Goal: Task Accomplishment & Management: Use online tool/utility

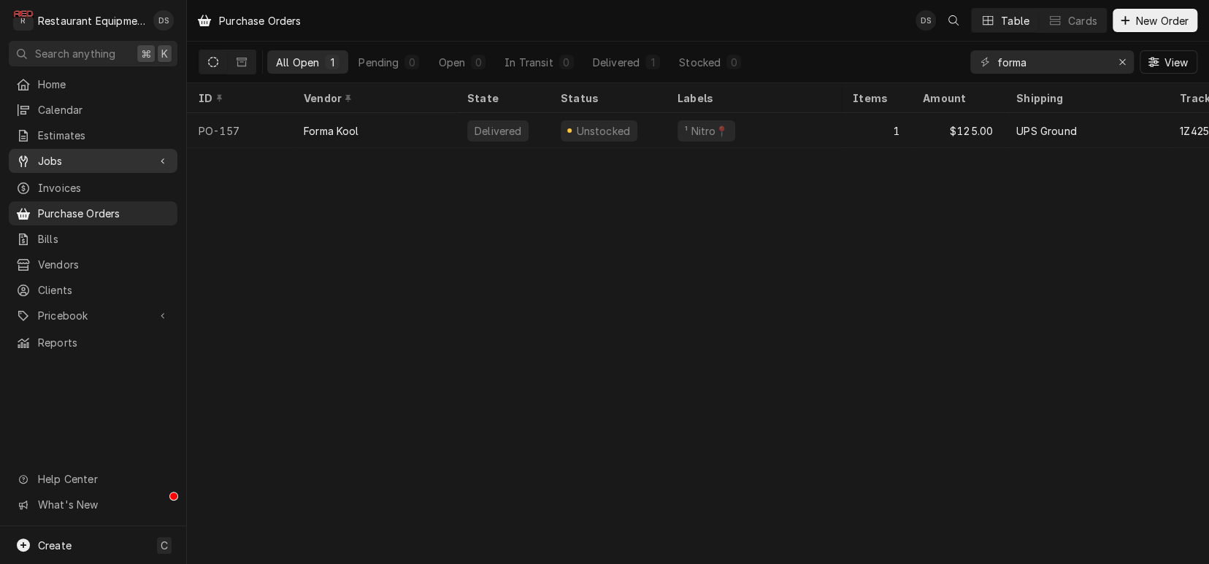
drag, startPoint x: 66, startPoint y: 161, endPoint x: 74, endPoint y: 161, distance: 8.0
click at [69, 161] on span "Jobs" at bounding box center [93, 160] width 110 height 15
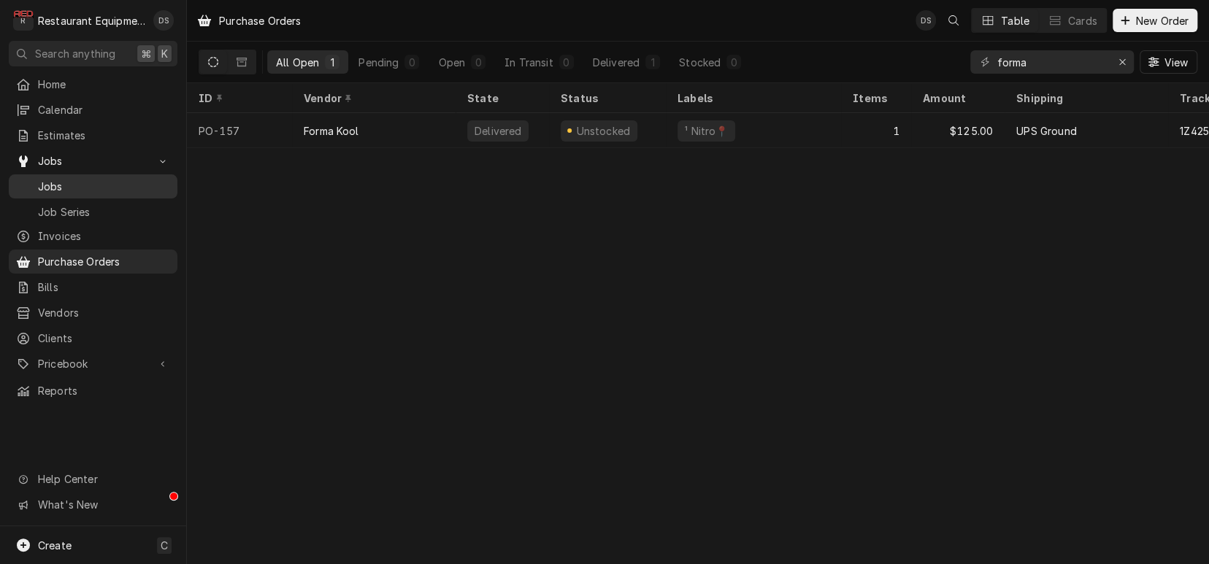
drag, startPoint x: 73, startPoint y: 181, endPoint x: 85, endPoint y: 180, distance: 12.5
click at [79, 180] on span "Jobs" at bounding box center [104, 186] width 132 height 15
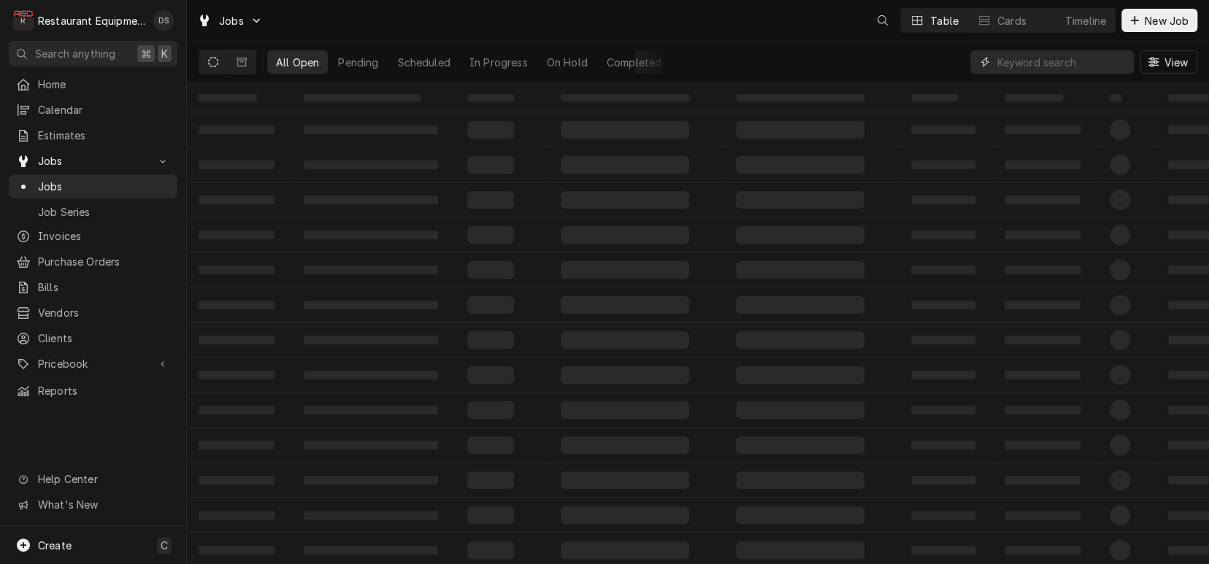
click at [1123, 62] on input "Dynamic Content Wrapper" at bounding box center [1061, 61] width 130 height 23
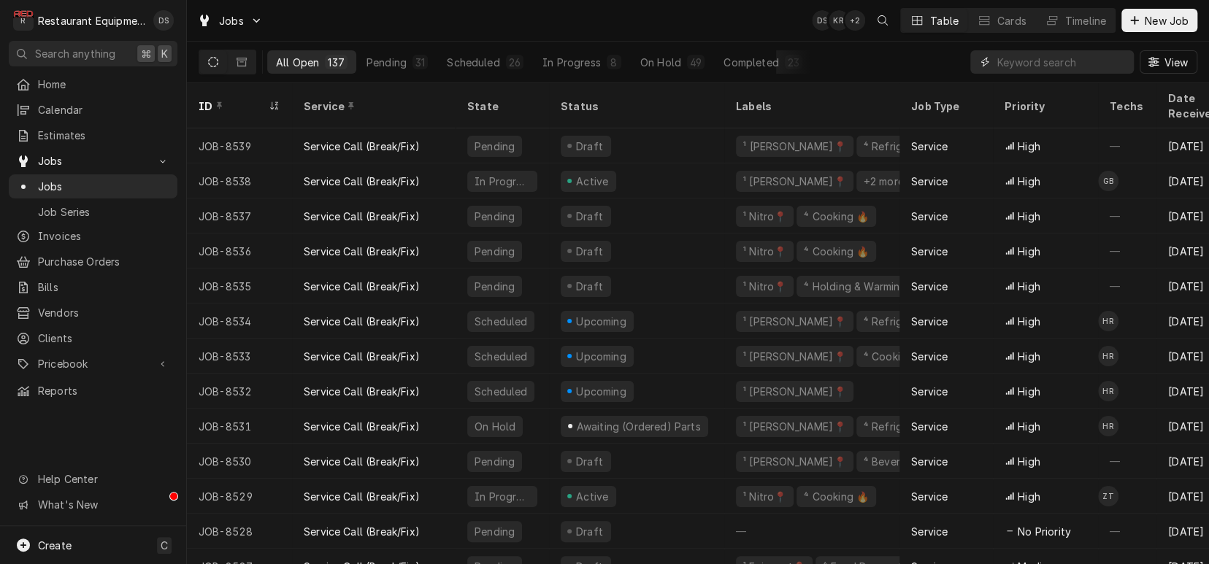
click at [1098, 63] on input "Dynamic Content Wrapper" at bounding box center [1061, 61] width 130 height 23
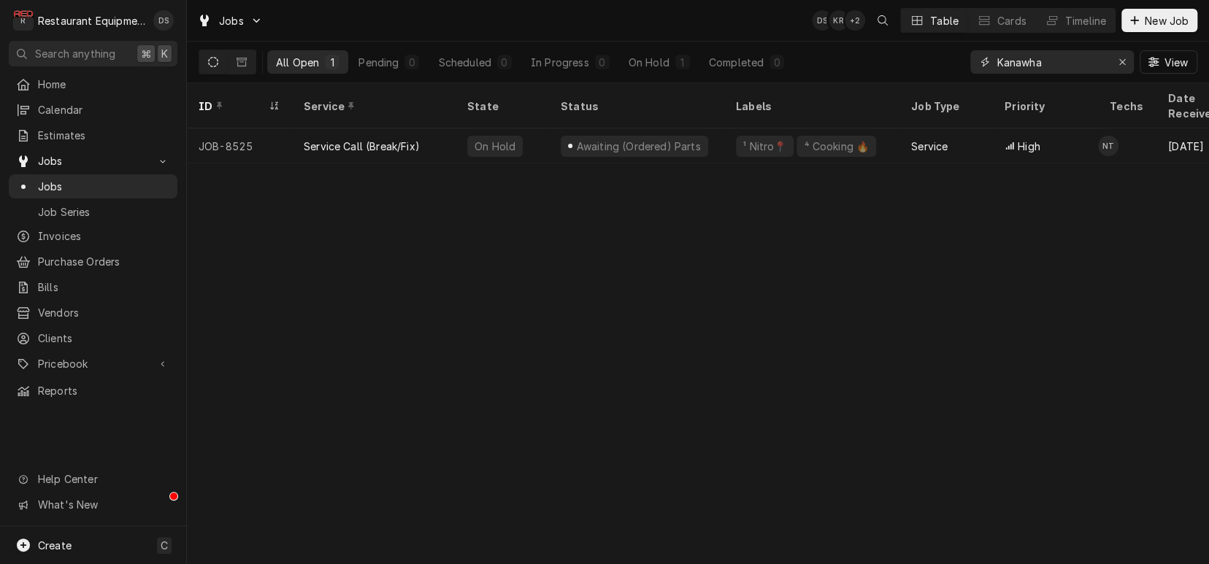
type input "Kanawha"
click at [1002, 239] on div "ID Service State Status Labels Job Type Priority Techs Date Received Client Loc…" at bounding box center [698, 323] width 1022 height 481
drag, startPoint x: 1205, startPoint y: 231, endPoint x: 1204, endPoint y: 218, distance: 13.2
click at [1205, 227] on div "ID Service State Status Labels Job Type Priority Techs Date Received Client Loc…" at bounding box center [698, 323] width 1022 height 481
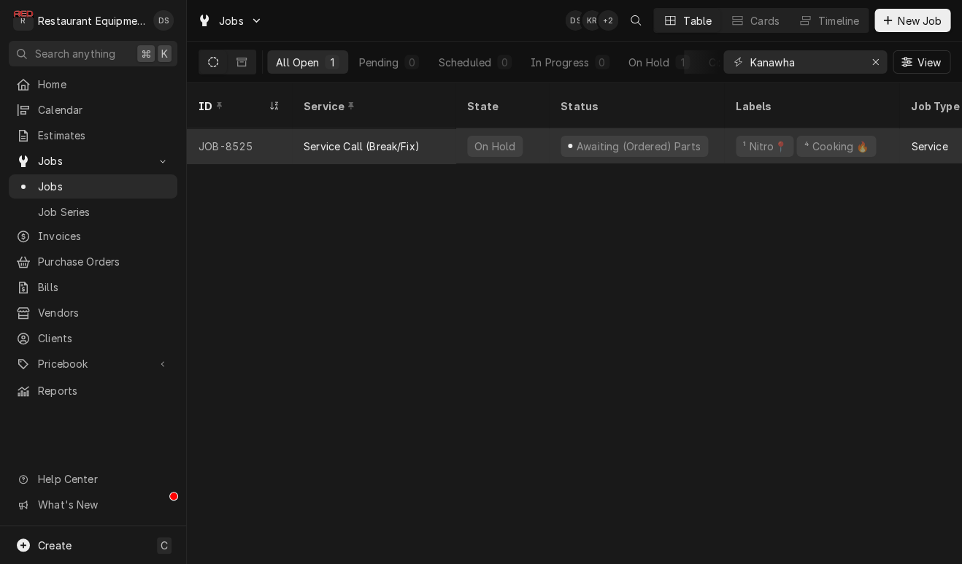
click at [428, 128] on div "Service Call (Break/Fix)" at bounding box center [374, 145] width 164 height 35
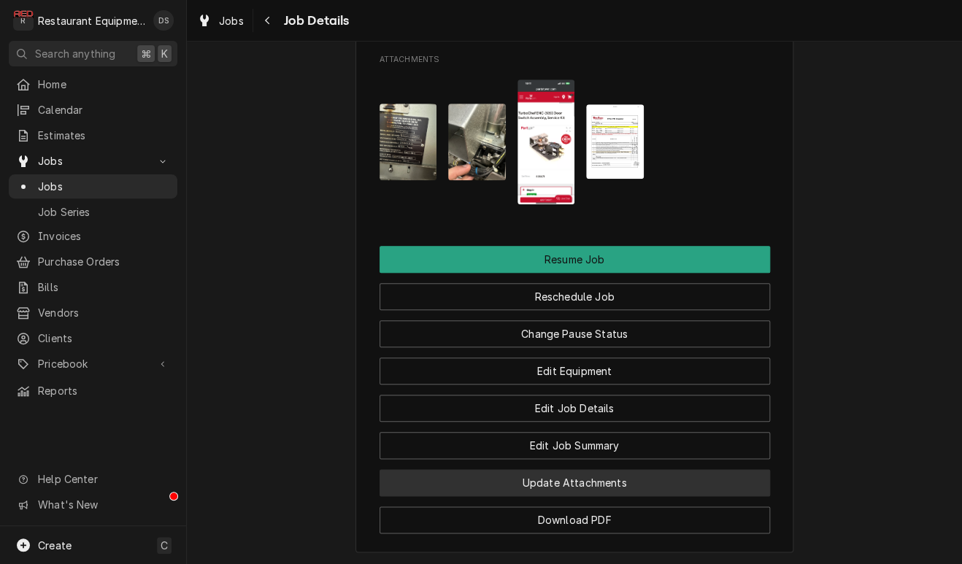
click at [574, 489] on button "Update Attachments" at bounding box center [575, 482] width 391 height 27
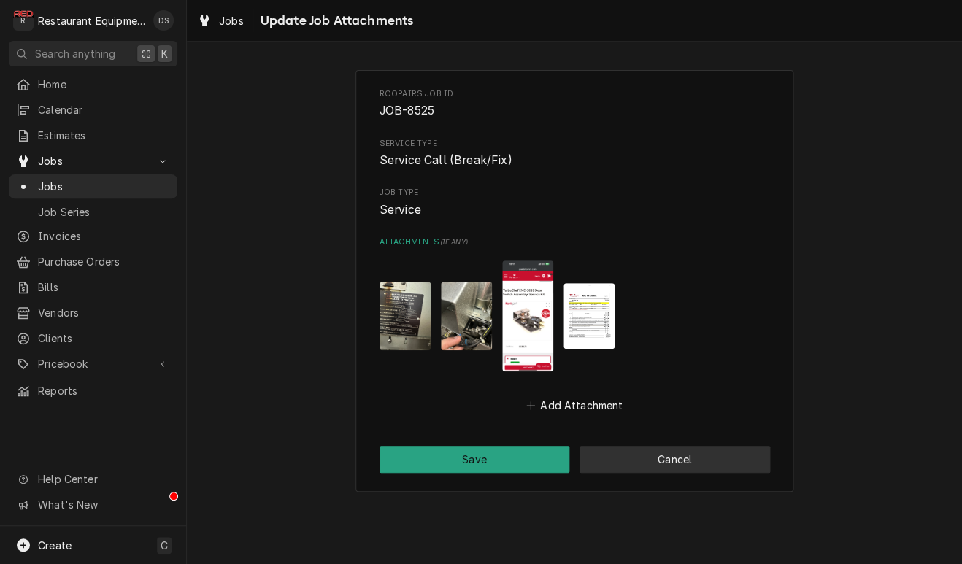
click at [652, 467] on button "Cancel" at bounding box center [675, 459] width 191 height 27
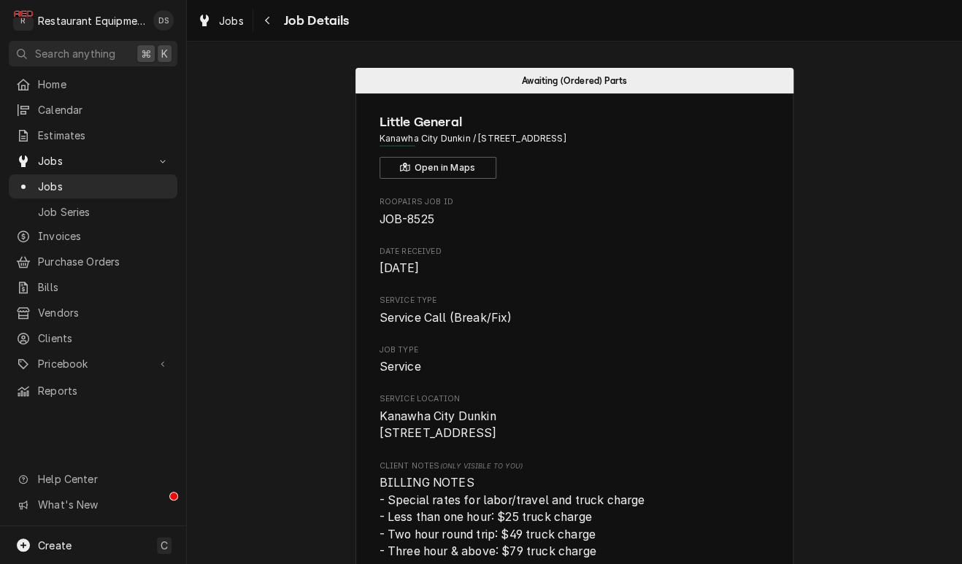
scroll to position [1772, 0]
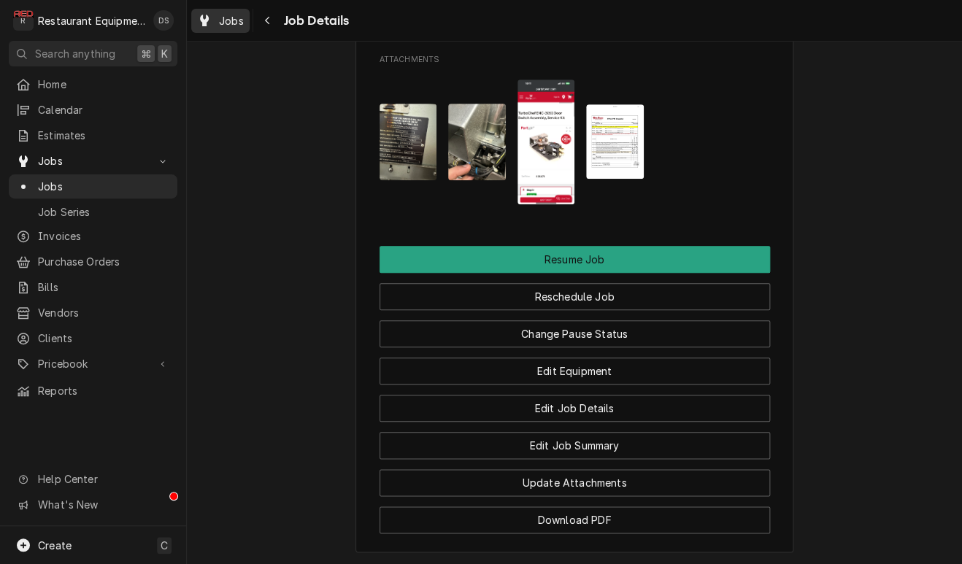
click at [237, 20] on span "Jobs" at bounding box center [231, 20] width 25 height 15
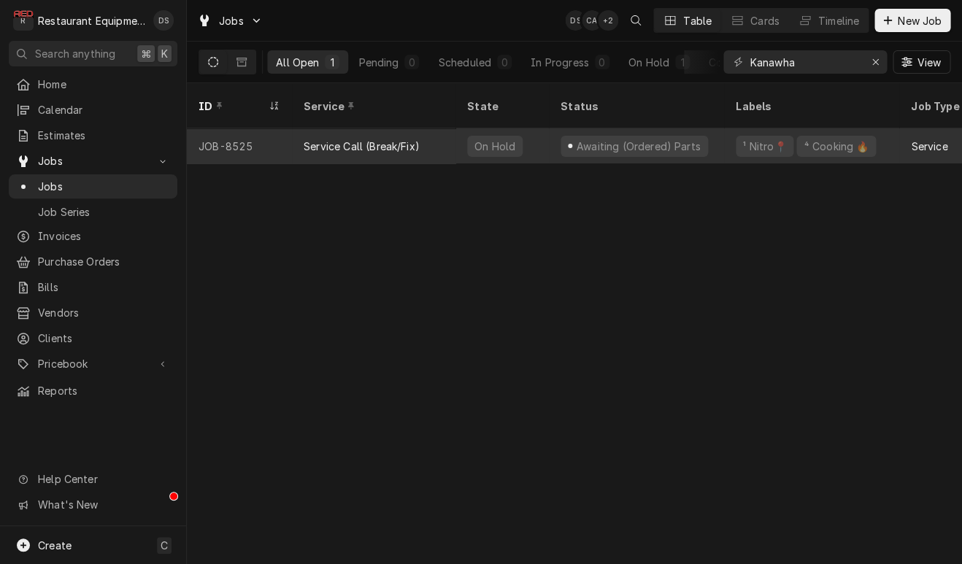
click at [661, 139] on div "Awaiting (Ordered) Parts" at bounding box center [637, 146] width 127 height 15
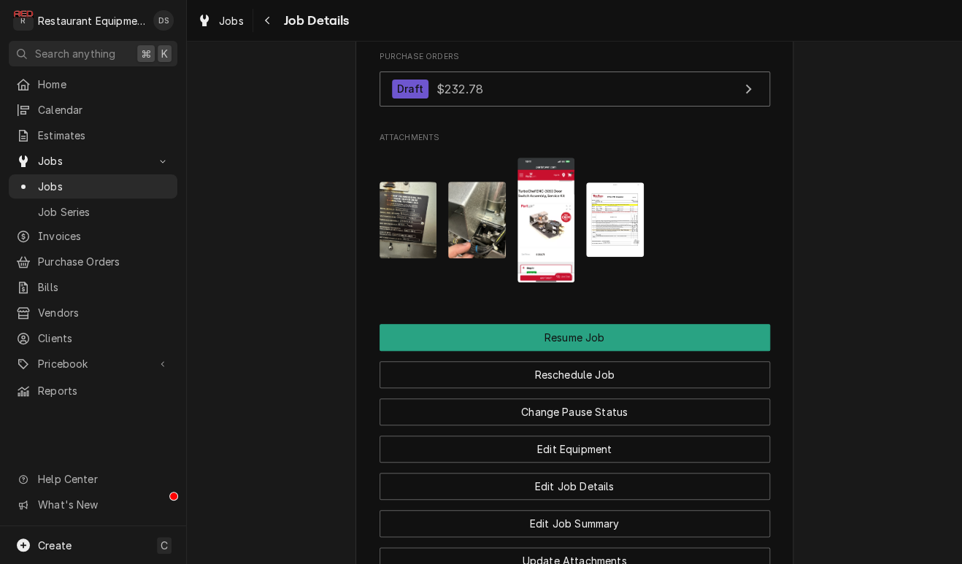
scroll to position [1693, 0]
click at [267, 24] on icon "Navigate back" at bounding box center [267, 20] width 7 height 10
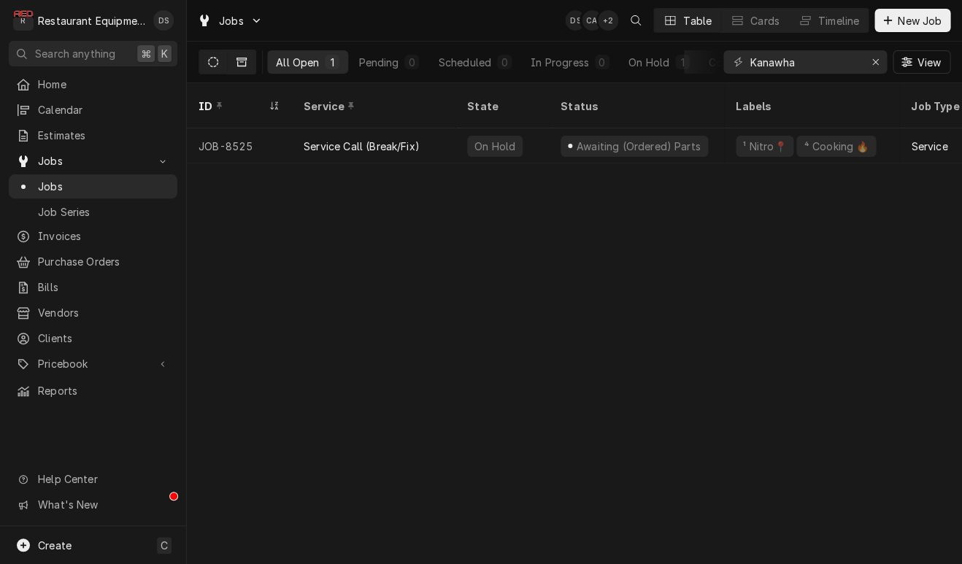
click at [252, 65] on button "Dynamic Content Wrapper" at bounding box center [242, 61] width 28 height 23
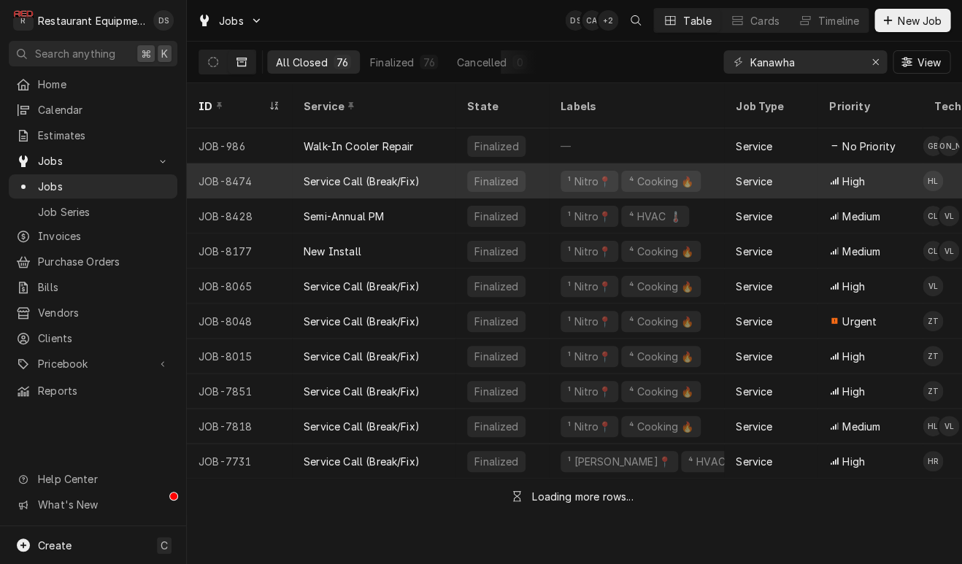
click at [572, 171] on div "¹ Nitro📍" at bounding box center [590, 181] width 58 height 21
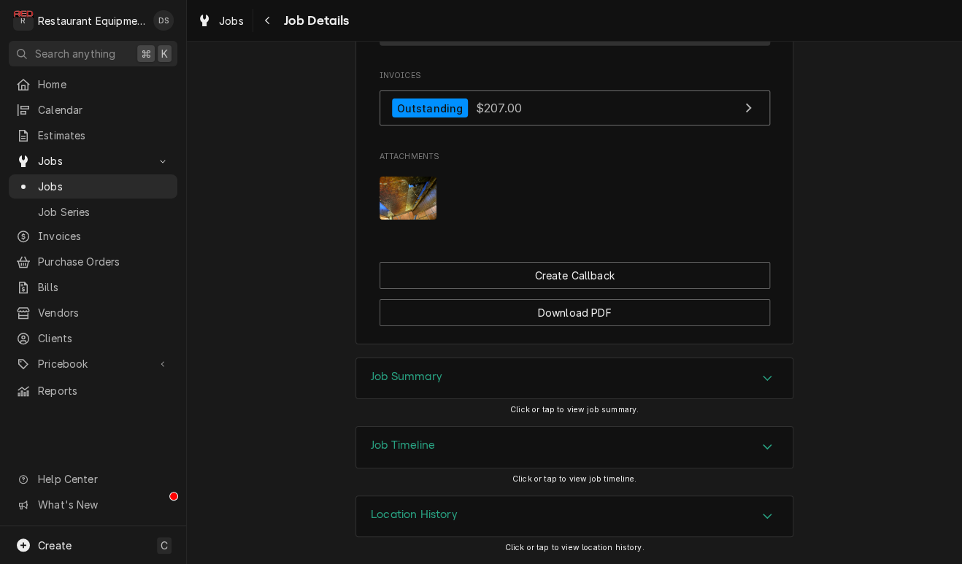
scroll to position [1375, 0]
